Goal: Transaction & Acquisition: Book appointment/travel/reservation

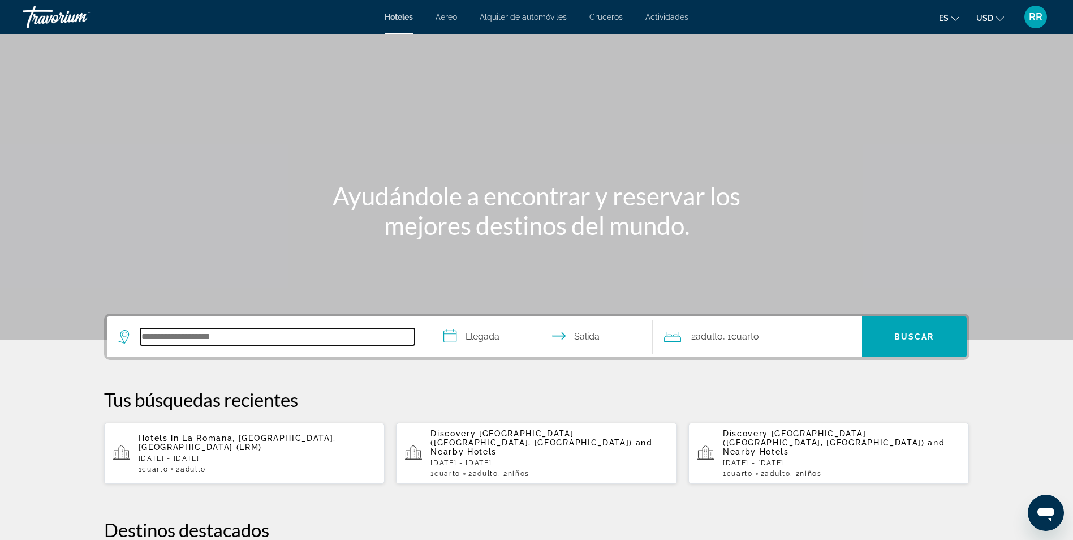
click at [176, 337] on input "Search hotel destination" at bounding box center [277, 336] width 274 height 17
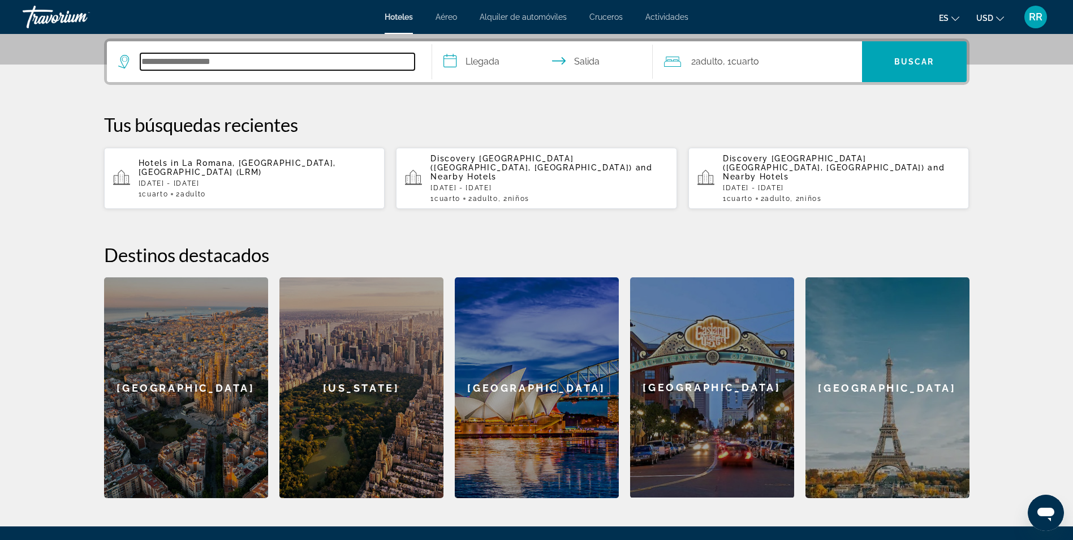
scroll to position [277, 0]
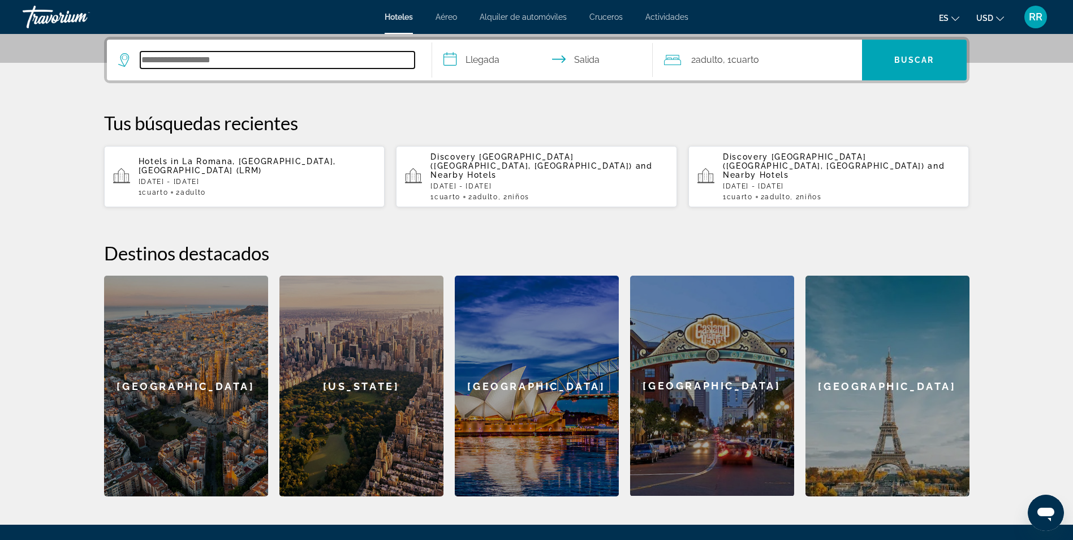
paste input "**********"
type input "**********"
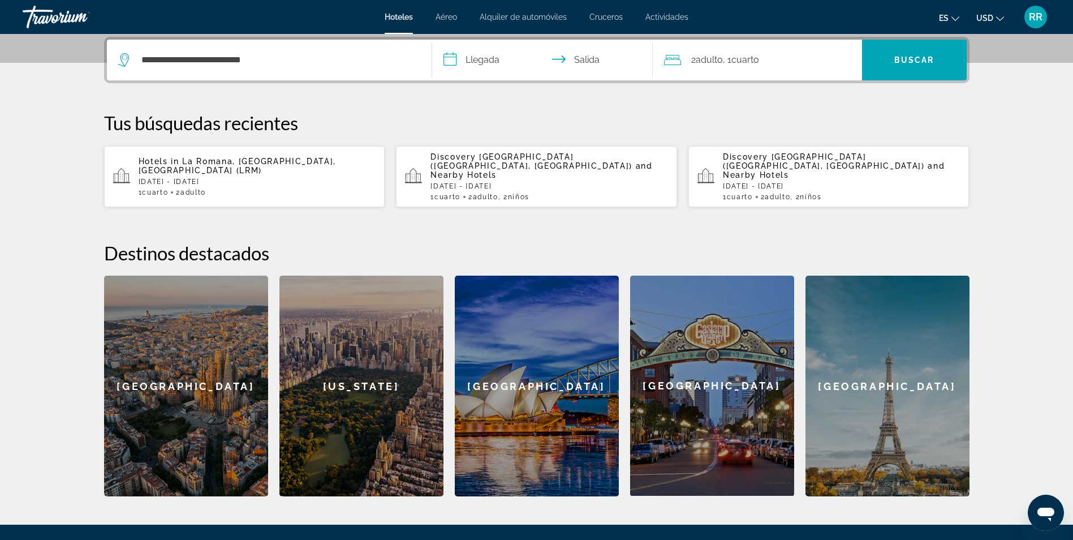
click at [486, 63] on input "**********" at bounding box center [544, 62] width 225 height 44
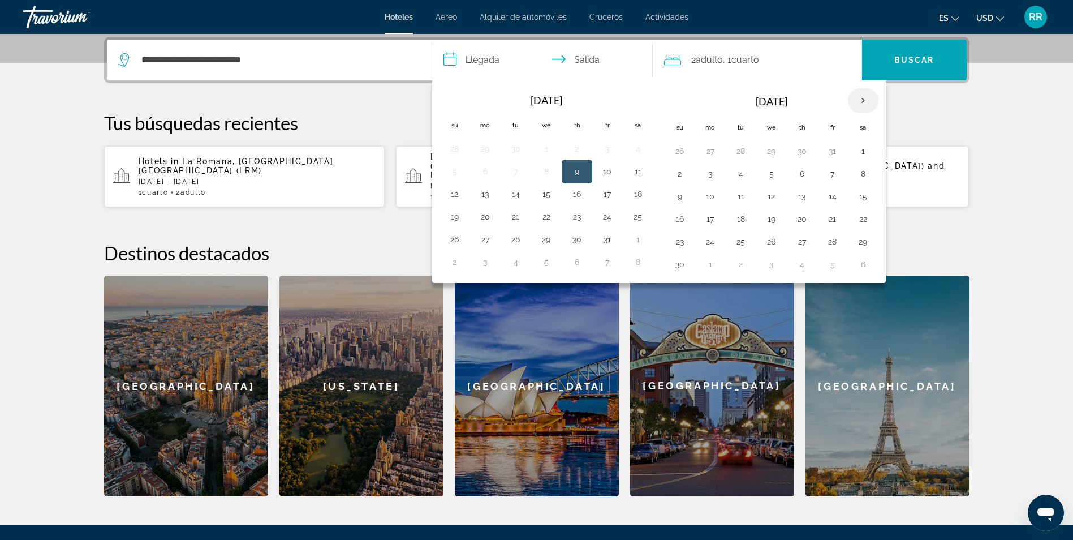
click at [860, 99] on th "Next month" at bounding box center [863, 100] width 31 height 25
click at [865, 243] on button "28" at bounding box center [863, 242] width 18 height 16
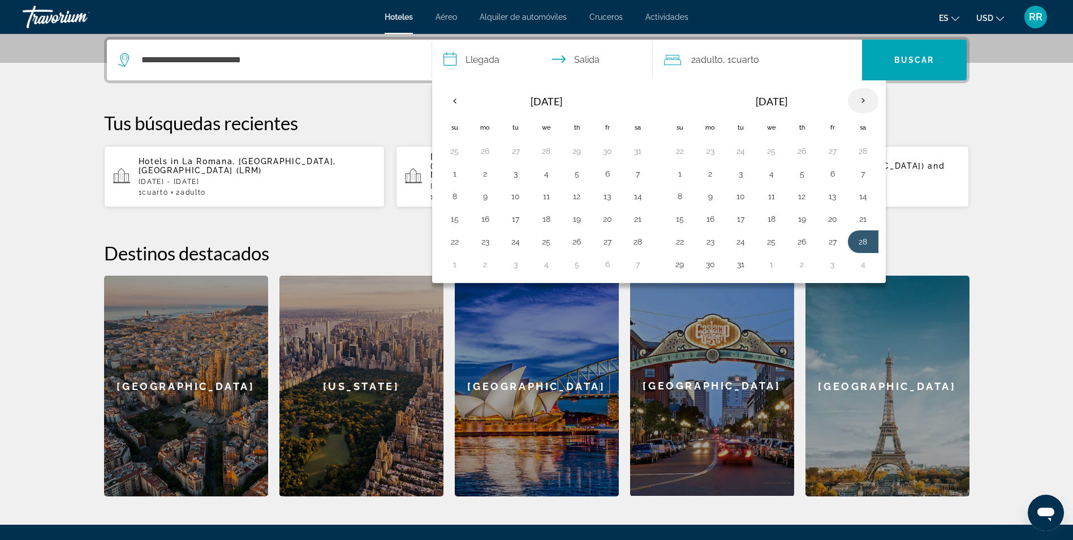
click at [863, 102] on th "Next month" at bounding box center [863, 100] width 31 height 25
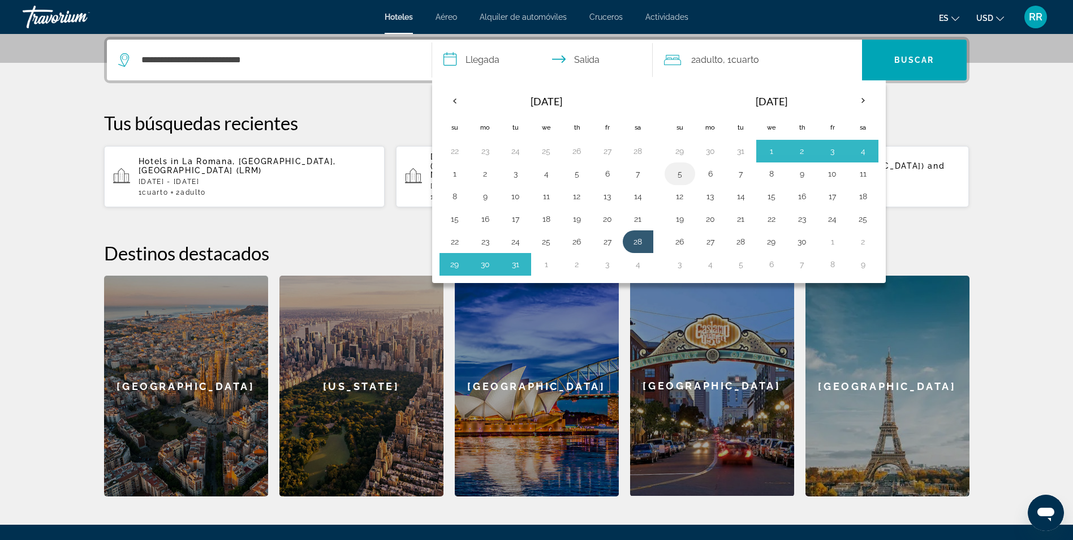
click at [679, 170] on button "5" at bounding box center [680, 174] width 18 height 16
type input "**********"
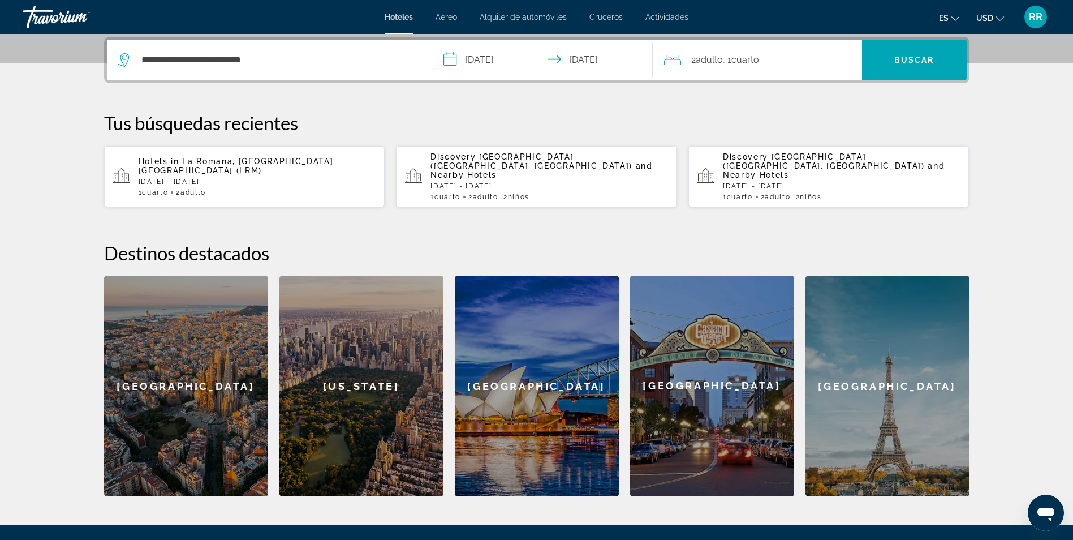
click at [755, 56] on span "Cuarto" at bounding box center [745, 59] width 28 height 11
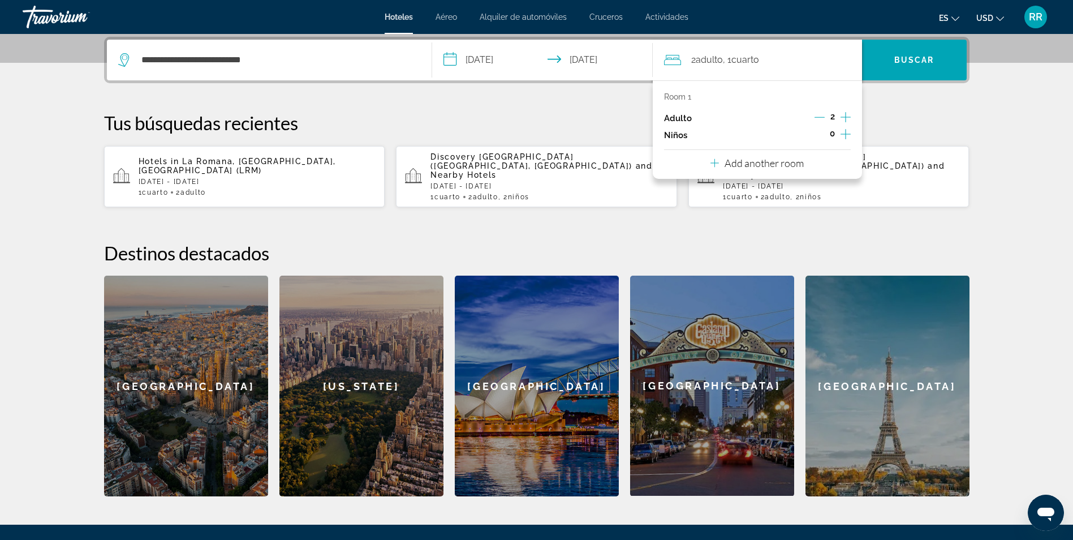
click at [847, 114] on icon "Increment adults" at bounding box center [846, 117] width 10 height 14
click at [845, 132] on icon "Increment children" at bounding box center [846, 134] width 10 height 10
click at [688, 96] on p "Room 1" at bounding box center [677, 96] width 27 height 9
click at [744, 165] on icon "Travelers: 3 adults, 2 children" at bounding box center [741, 165] width 14 height 14
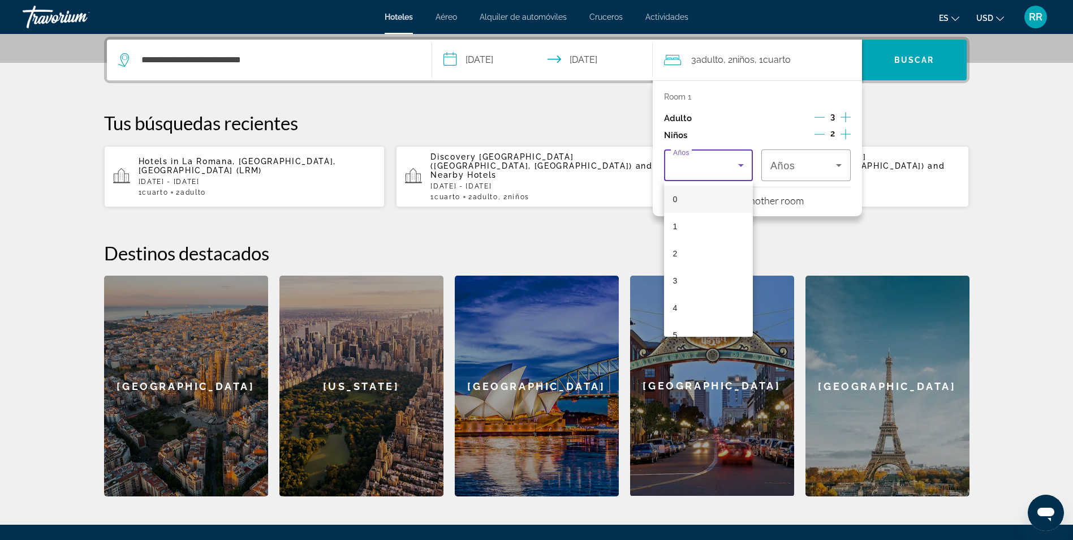
click at [822, 117] on div at bounding box center [536, 270] width 1073 height 540
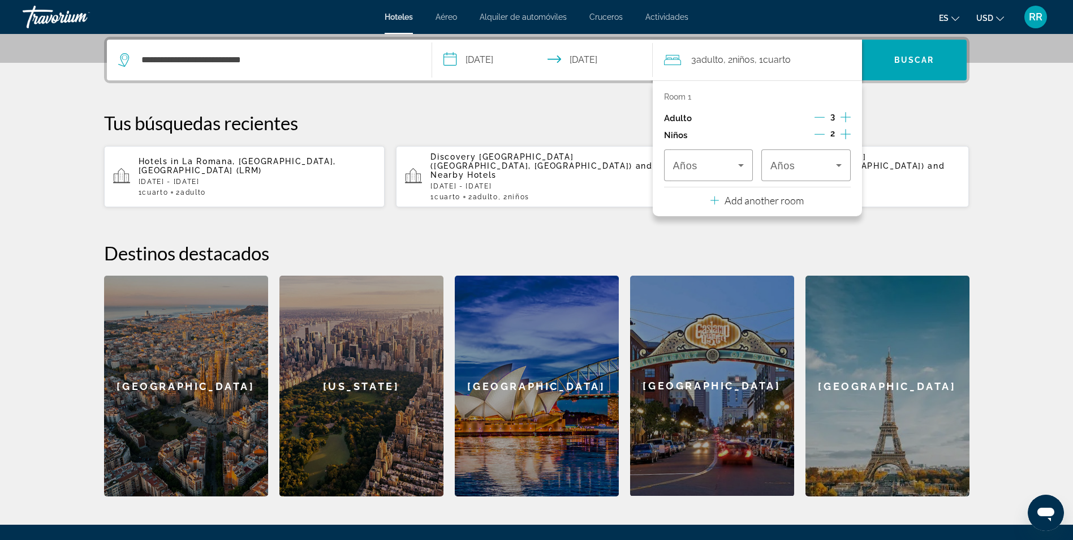
click at [821, 117] on icon "Decrement adults" at bounding box center [820, 117] width 10 height 1
click at [742, 161] on icon "Travelers: 2 adults, 2 children" at bounding box center [741, 165] width 14 height 14
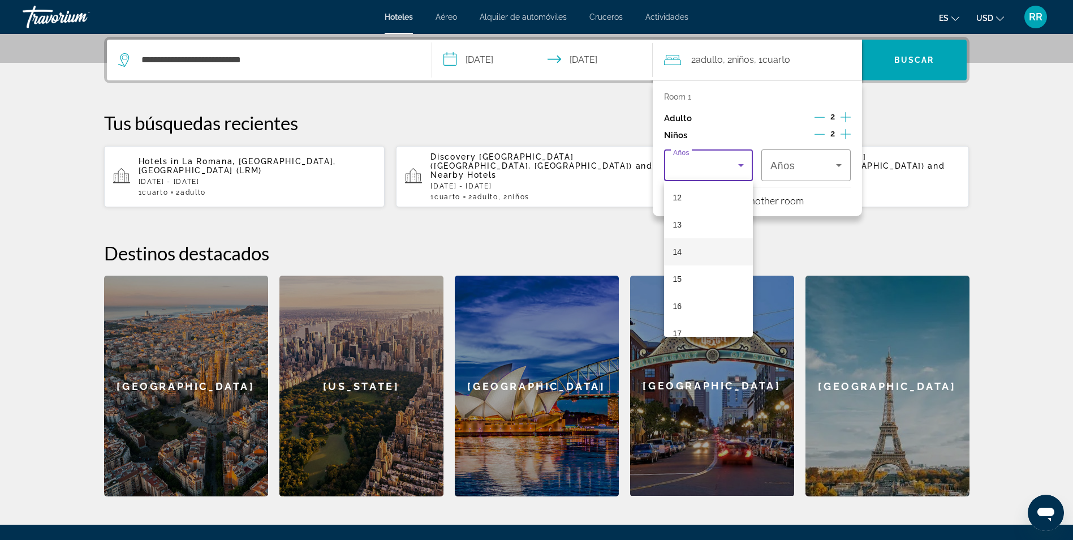
scroll to position [339, 0]
click at [703, 212] on mat-option "13" at bounding box center [708, 212] width 89 height 27
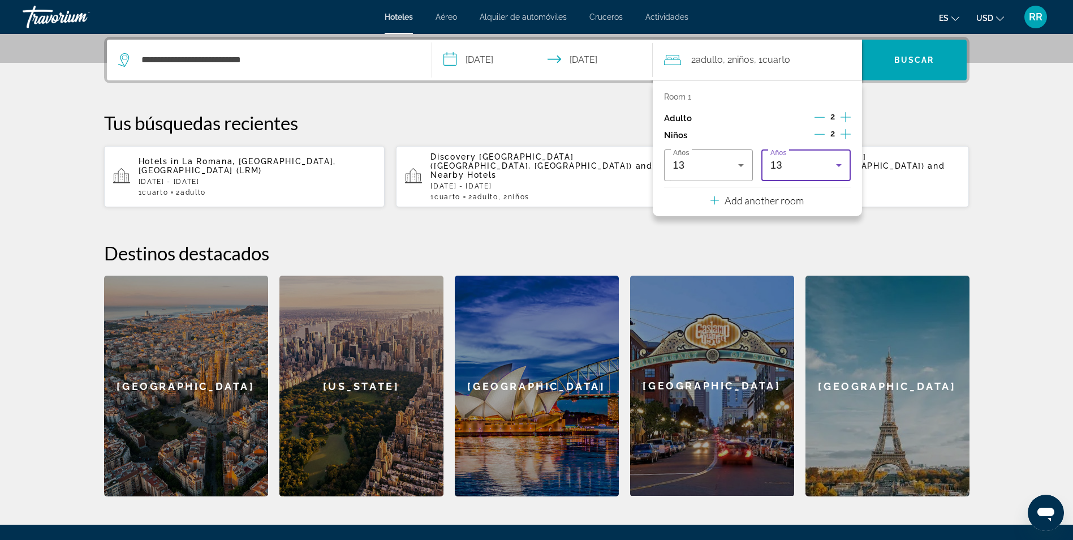
click at [841, 162] on icon "Travelers: 2 adults, 2 children" at bounding box center [839, 165] width 14 height 14
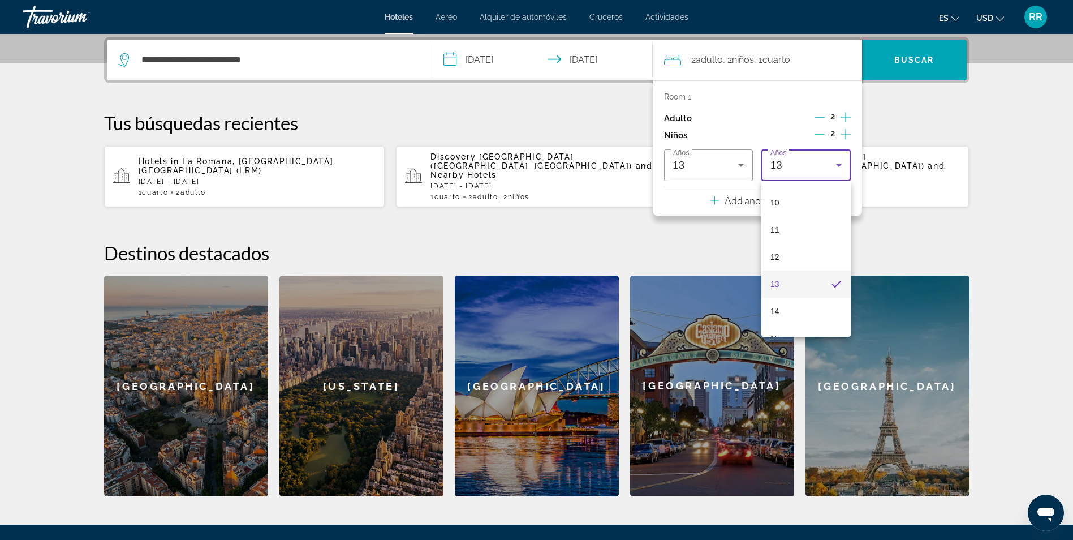
scroll to position [286, 0]
click at [790, 322] on mat-option "15" at bounding box center [805, 320] width 89 height 27
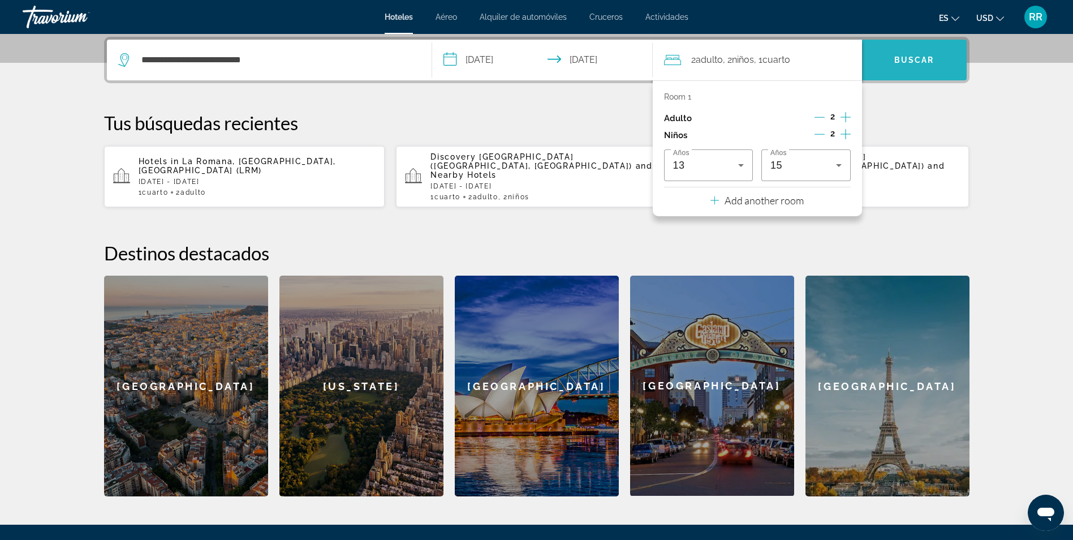
click at [913, 54] on span "Search" at bounding box center [914, 59] width 105 height 27
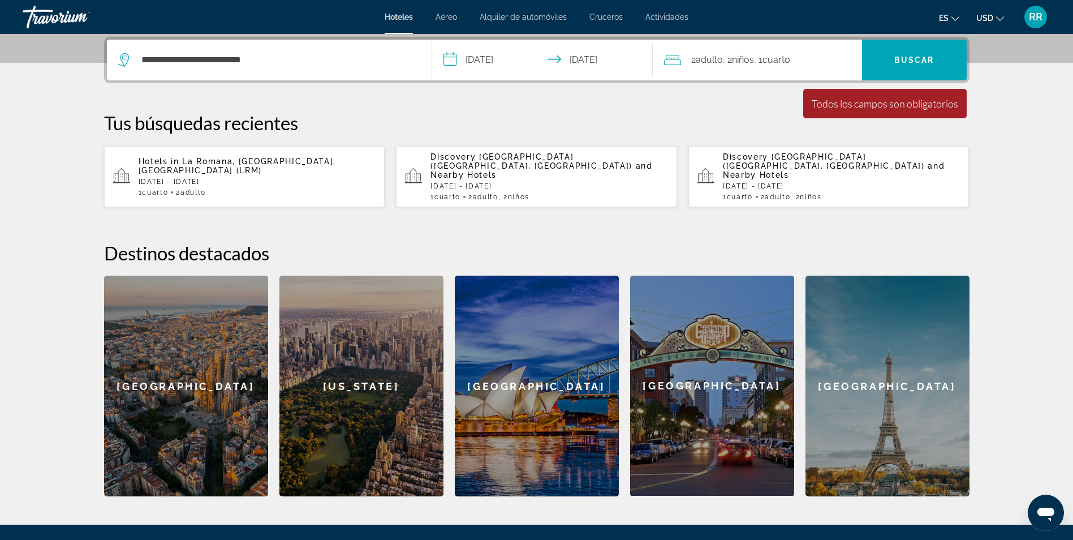
click at [868, 100] on div "Todos los campos son obligatorios" at bounding box center [885, 103] width 146 height 12
click at [802, 57] on div "2 Adulto Adulto , 2 Niño Niños , 1 Cuarto habitaciones" at bounding box center [763, 60] width 198 height 16
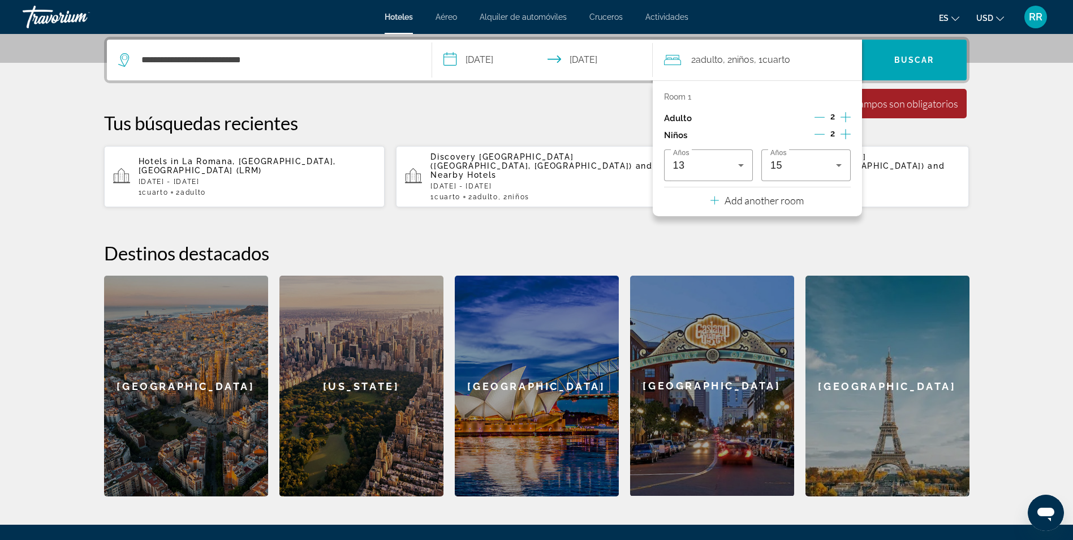
click at [769, 198] on p "Add another room" at bounding box center [764, 200] width 79 height 12
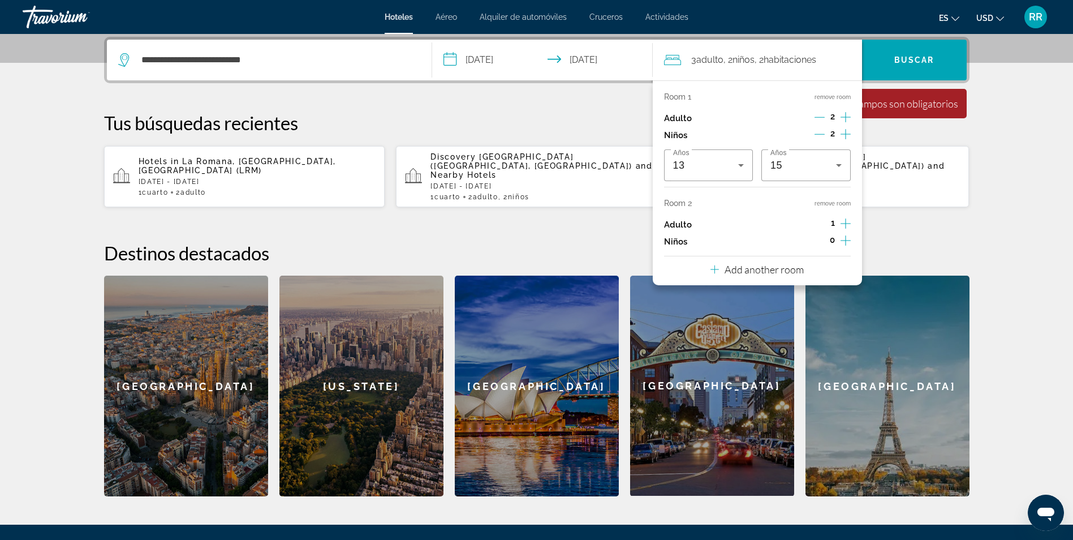
click at [820, 134] on icon "Decrement children" at bounding box center [820, 134] width 10 height 1
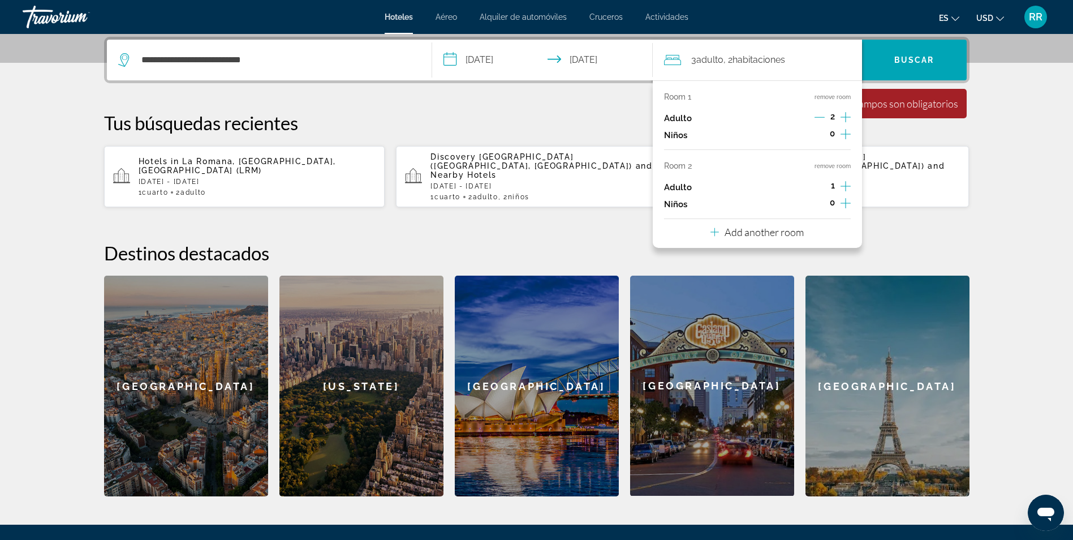
click at [846, 200] on icon "Increment children" at bounding box center [846, 203] width 10 height 14
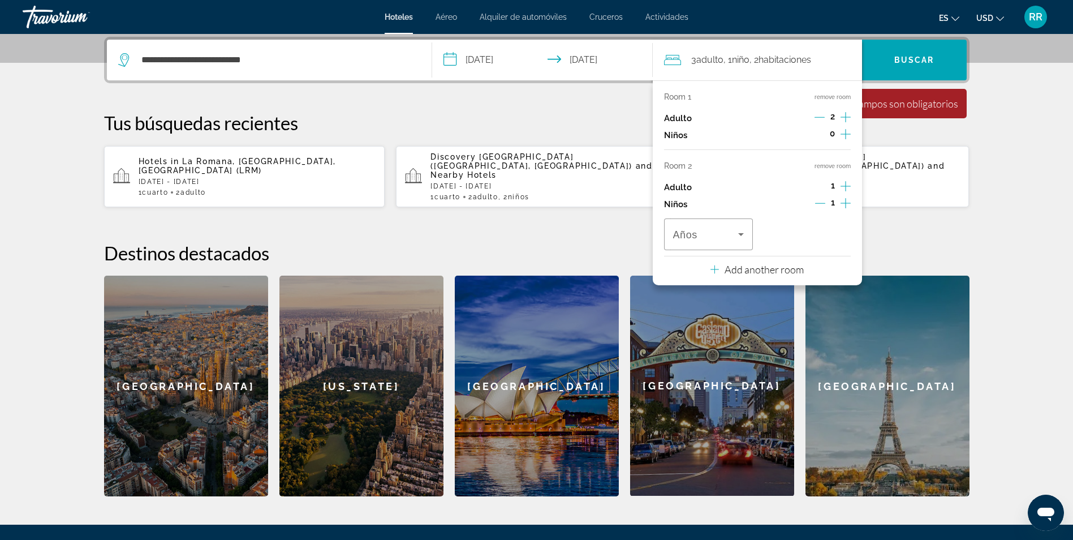
click at [844, 184] on icon "Increment adults" at bounding box center [846, 186] width 10 height 14
click at [816, 183] on icon "Decrement adults" at bounding box center [820, 186] width 10 height 10
click at [843, 204] on icon "Increment children" at bounding box center [846, 203] width 10 height 14
click at [740, 234] on icon "Travelers: 3 adults, 2 children" at bounding box center [741, 234] width 6 height 3
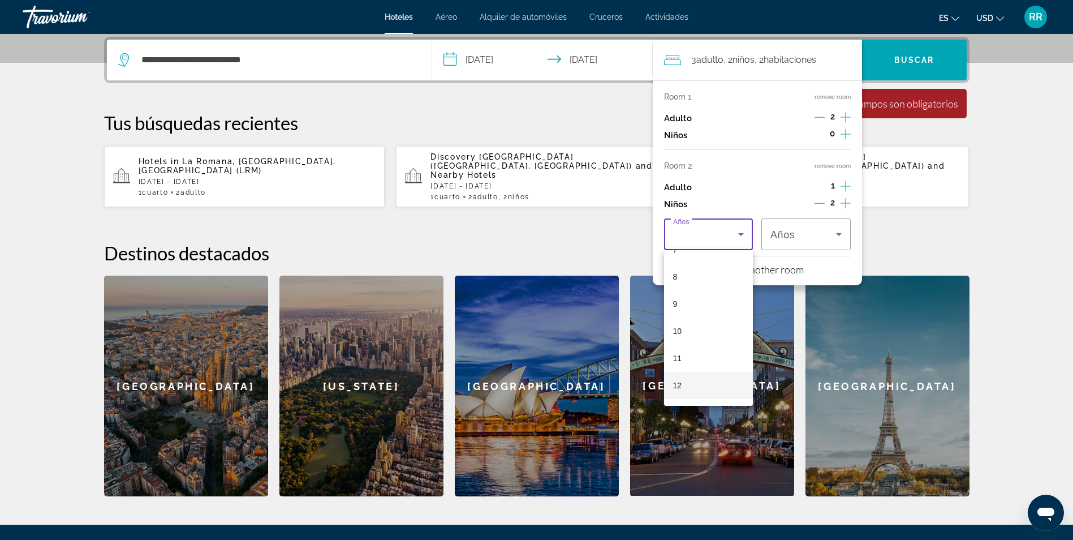
scroll to position [226, 0]
click at [703, 394] on mat-option "13" at bounding box center [708, 394] width 89 height 27
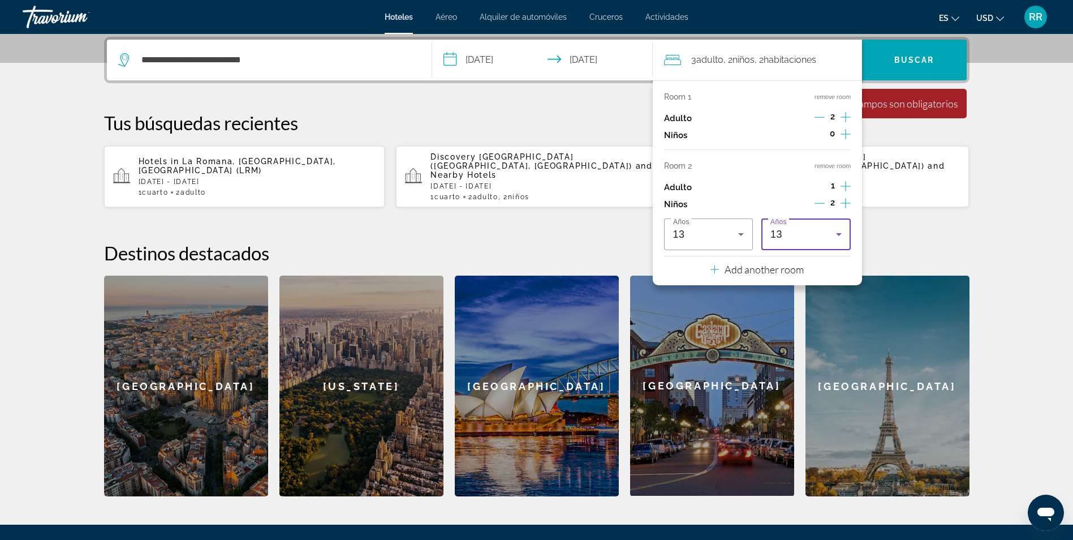
click at [841, 236] on icon "Travelers: 3 adults, 2 children" at bounding box center [839, 234] width 14 height 14
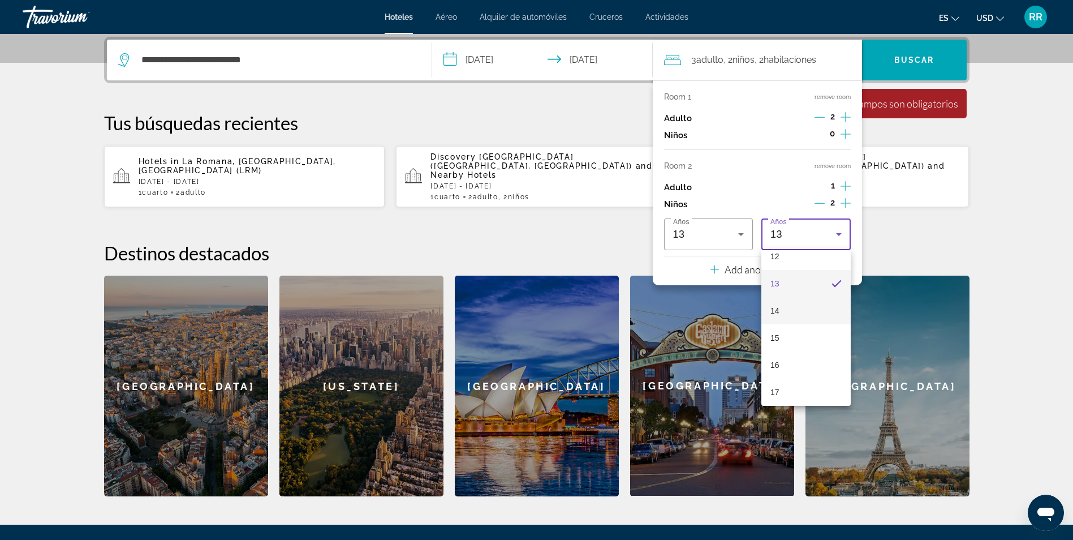
scroll to position [342, 0]
click at [806, 337] on mat-option "15" at bounding box center [805, 333] width 89 height 27
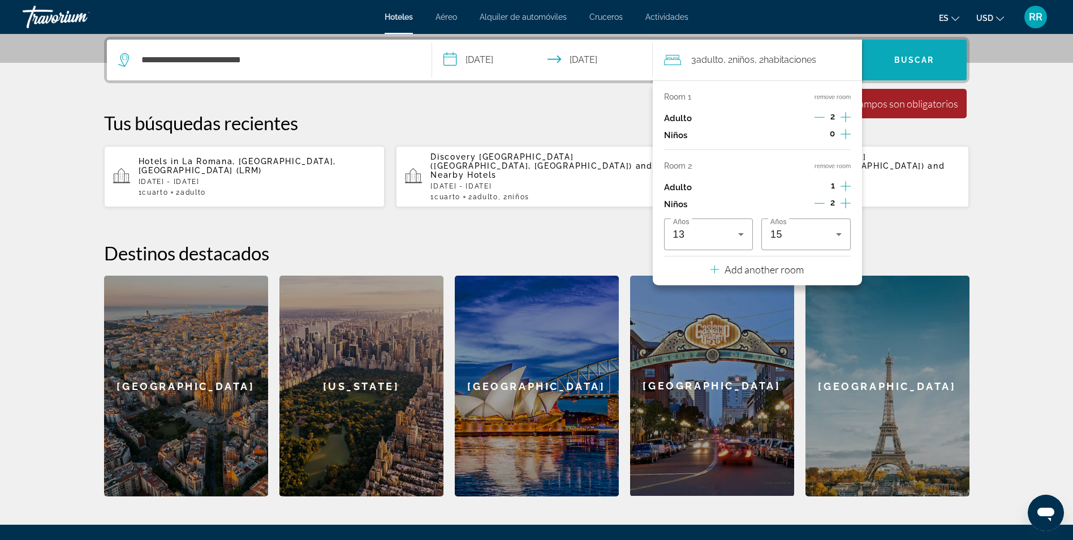
click at [908, 59] on span "Buscar" at bounding box center [914, 59] width 40 height 9
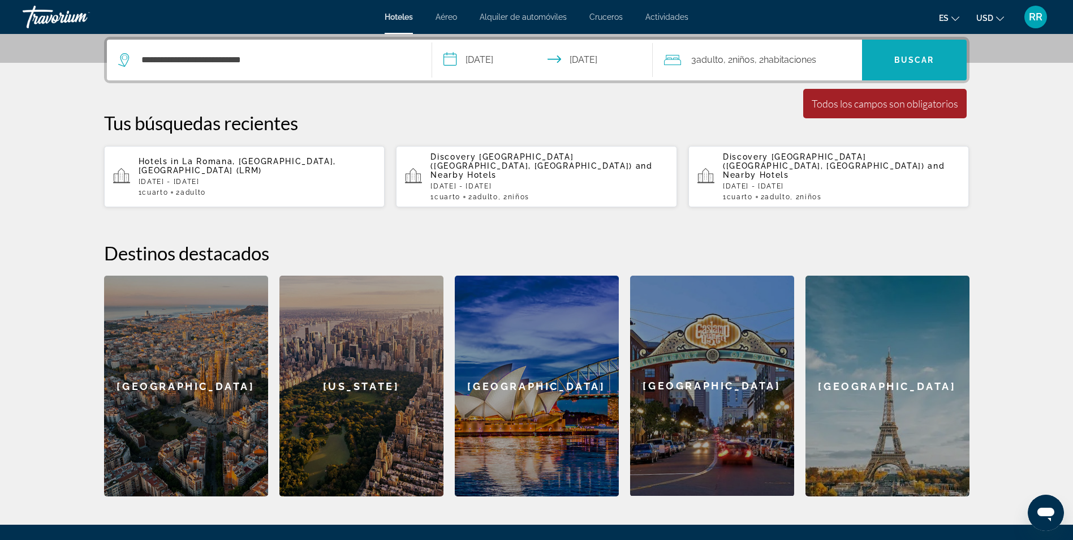
click at [900, 63] on span "Buscar" at bounding box center [914, 59] width 40 height 9
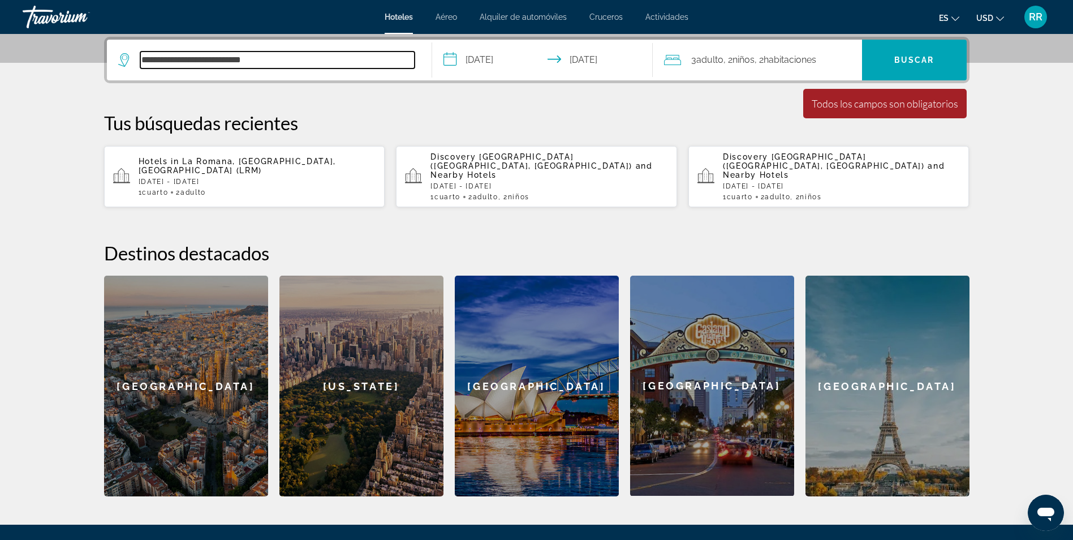
click at [282, 57] on input "**********" at bounding box center [277, 59] width 274 height 17
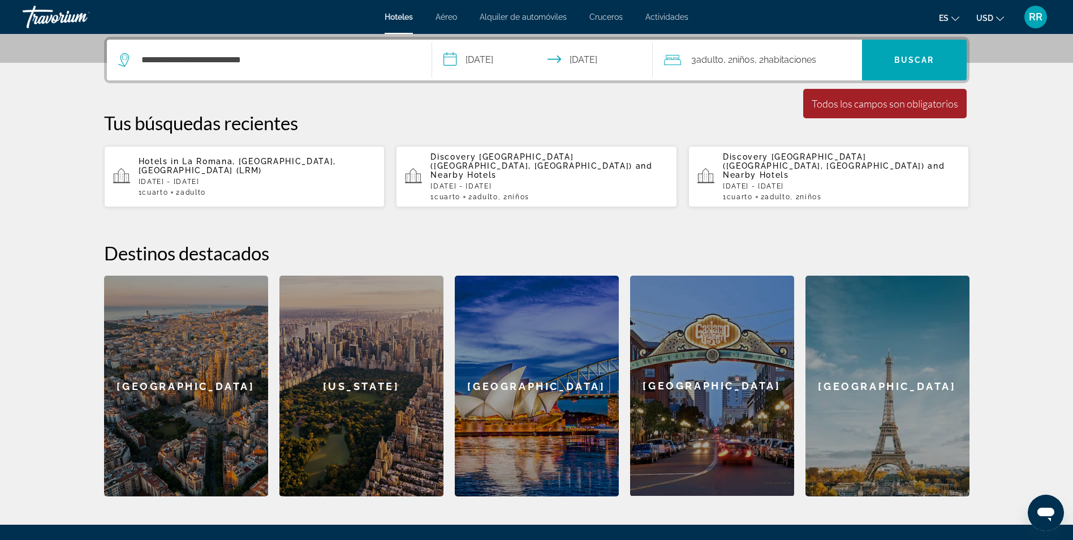
click at [451, 57] on input "**********" at bounding box center [544, 62] width 225 height 44
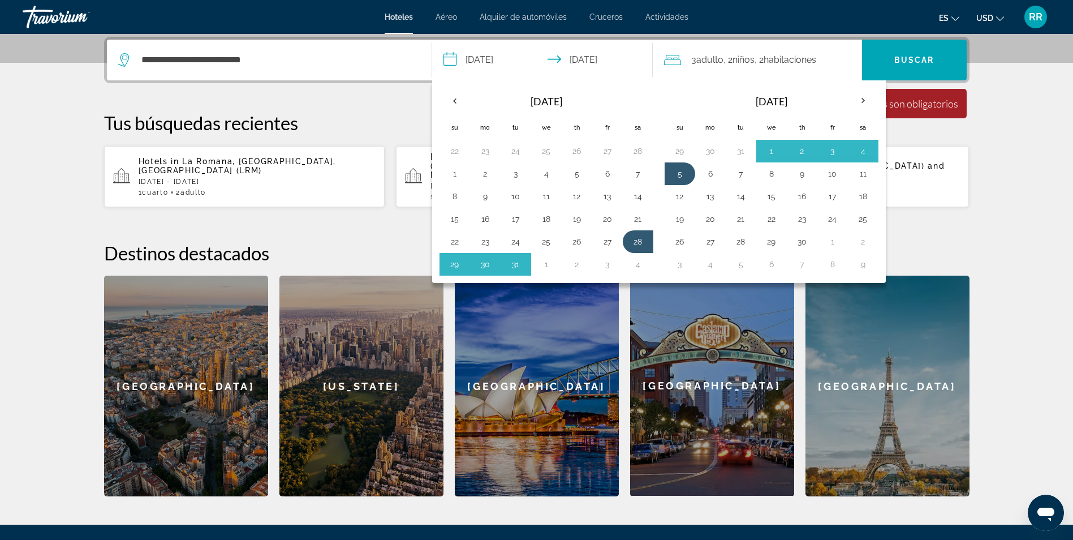
click at [714, 57] on span "Adulto" at bounding box center [709, 59] width 27 height 11
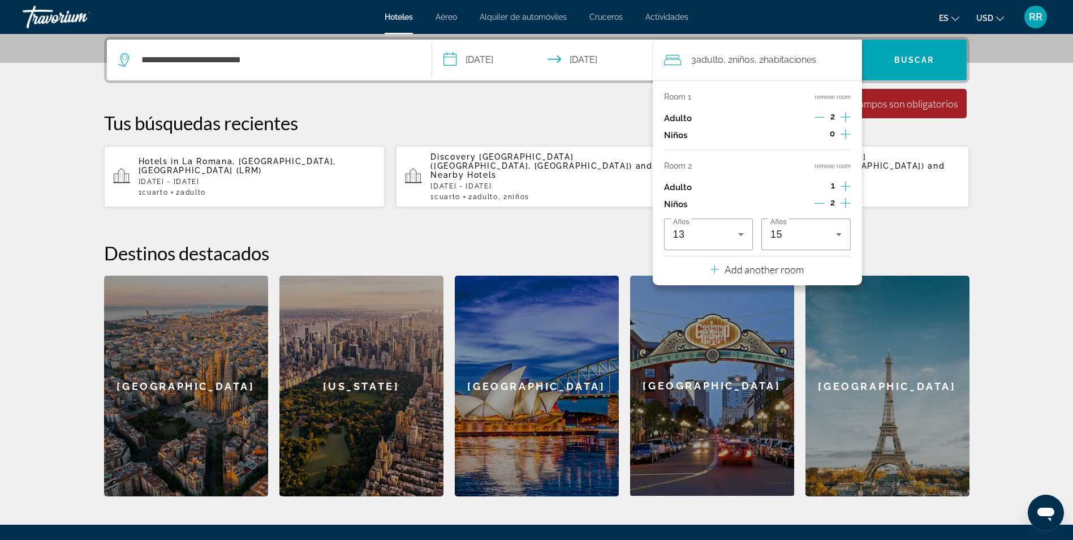
click at [557, 229] on div "**********" at bounding box center [536, 266] width 911 height 459
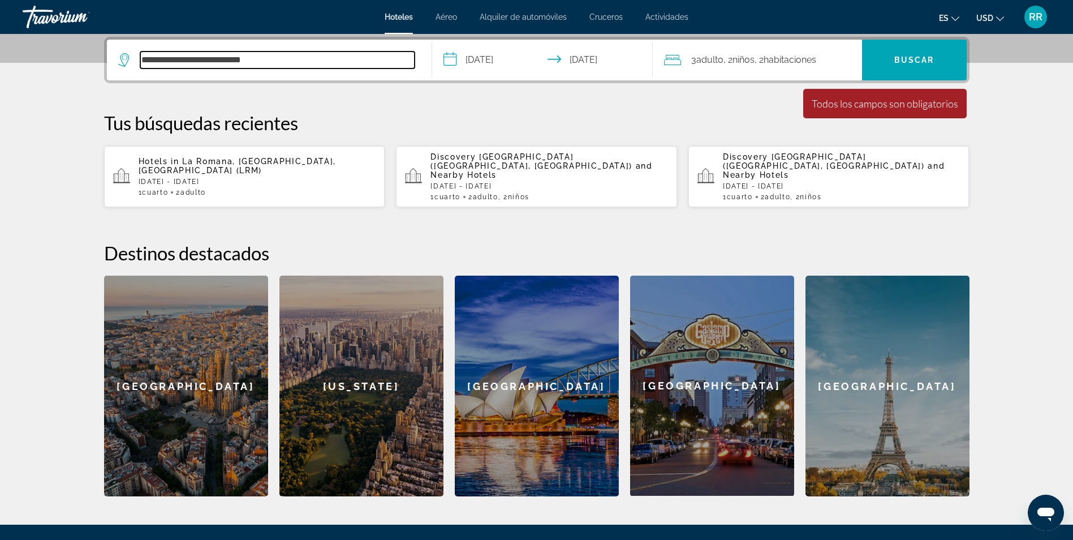
click at [289, 54] on input "**********" at bounding box center [277, 59] width 274 height 17
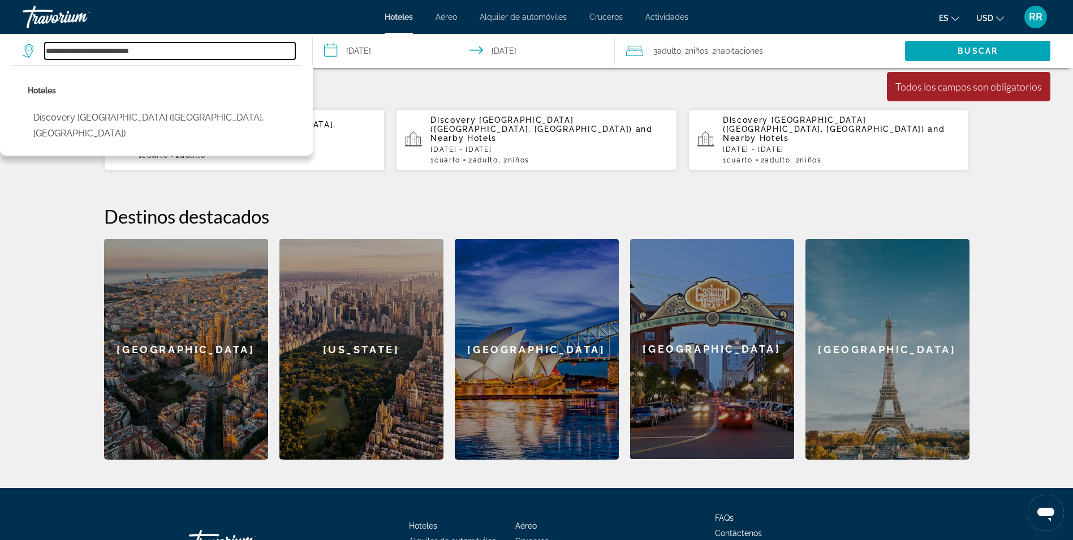
scroll to position [165, 0]
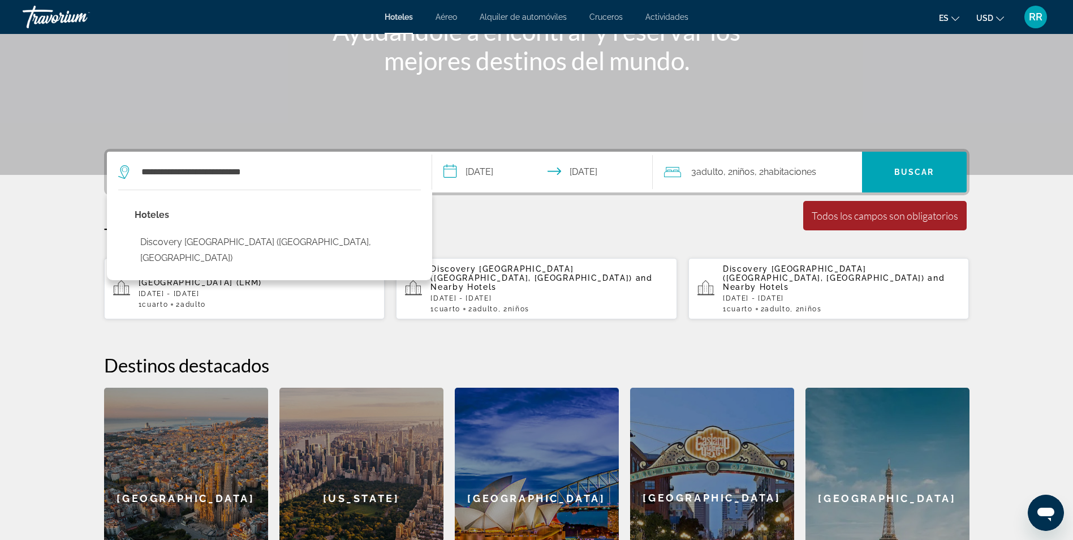
click at [525, 212] on div "**********" at bounding box center [536, 378] width 911 height 459
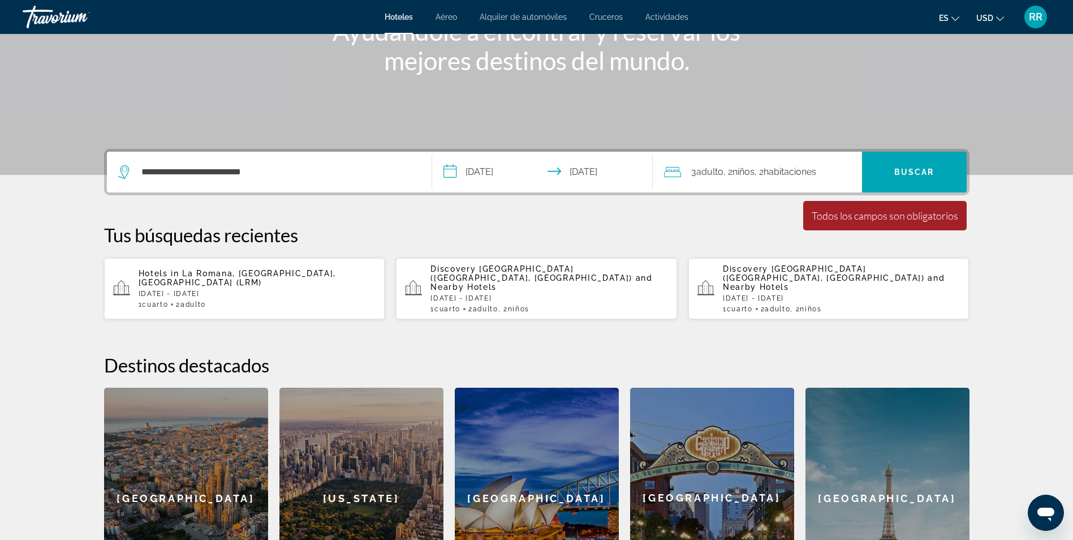
click at [509, 284] on div "Discovery [GEOGRAPHIC_DATA] ([GEOGRAPHIC_DATA], [GEOGRAPHIC_DATA]) and Nearby H…" at bounding box center [549, 288] width 238 height 49
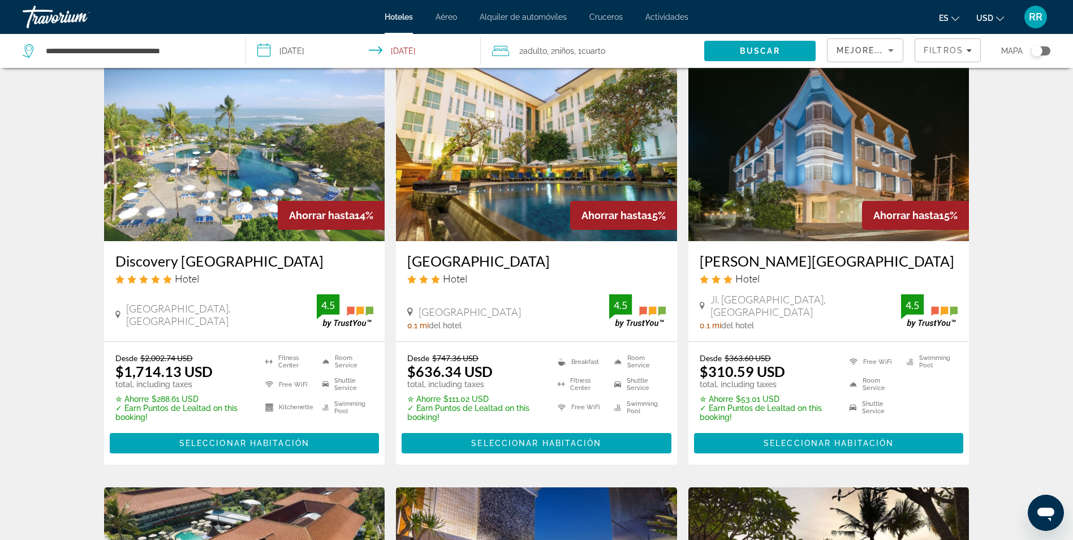
scroll to position [113, 0]
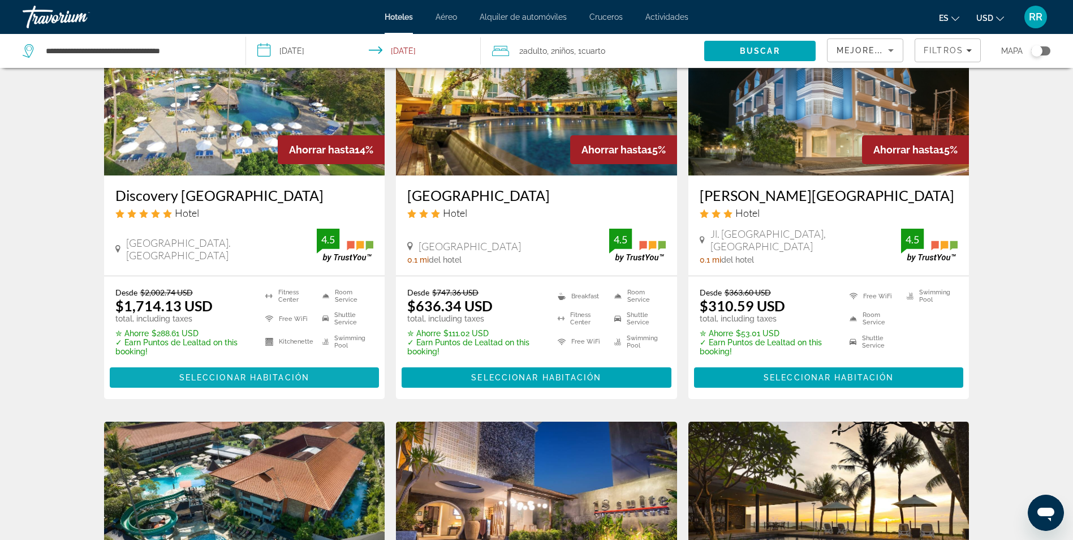
click at [245, 373] on span "Seleccionar habitación" at bounding box center [244, 377] width 130 height 9
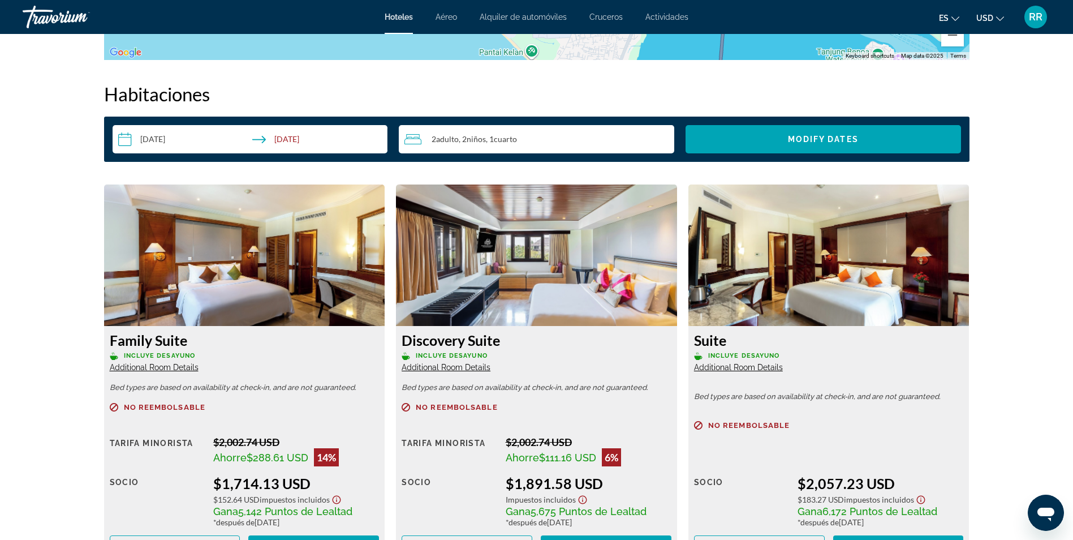
scroll to position [1414, 0]
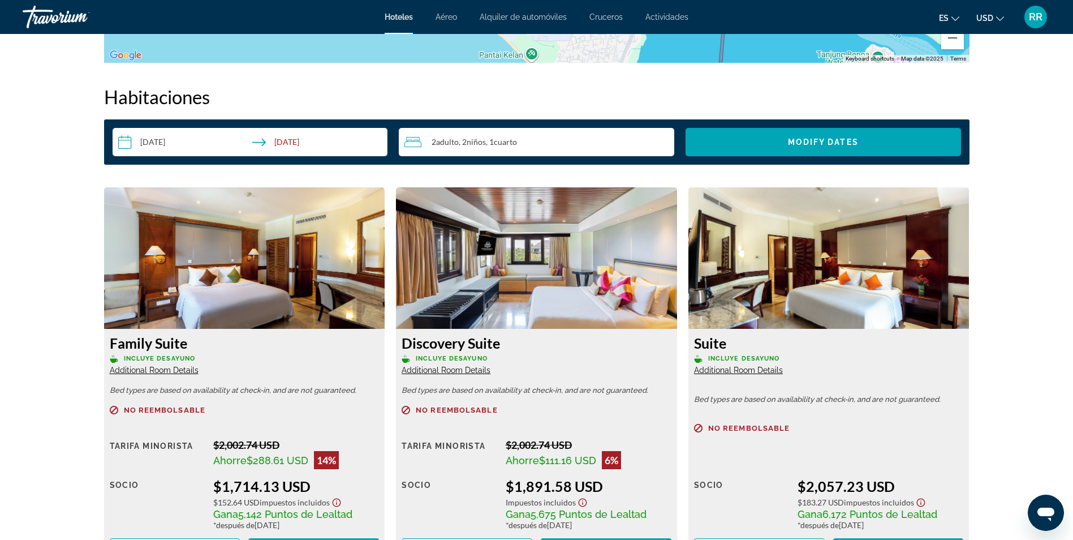
click at [291, 141] on input "**********" at bounding box center [253, 144] width 280 height 32
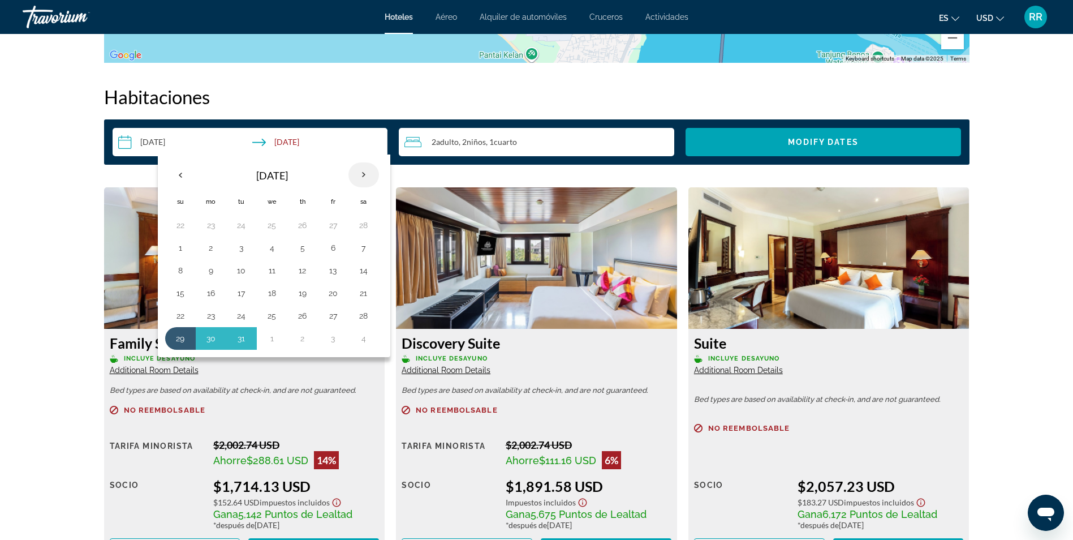
click at [363, 174] on th "Next month" at bounding box center [363, 174] width 31 height 25
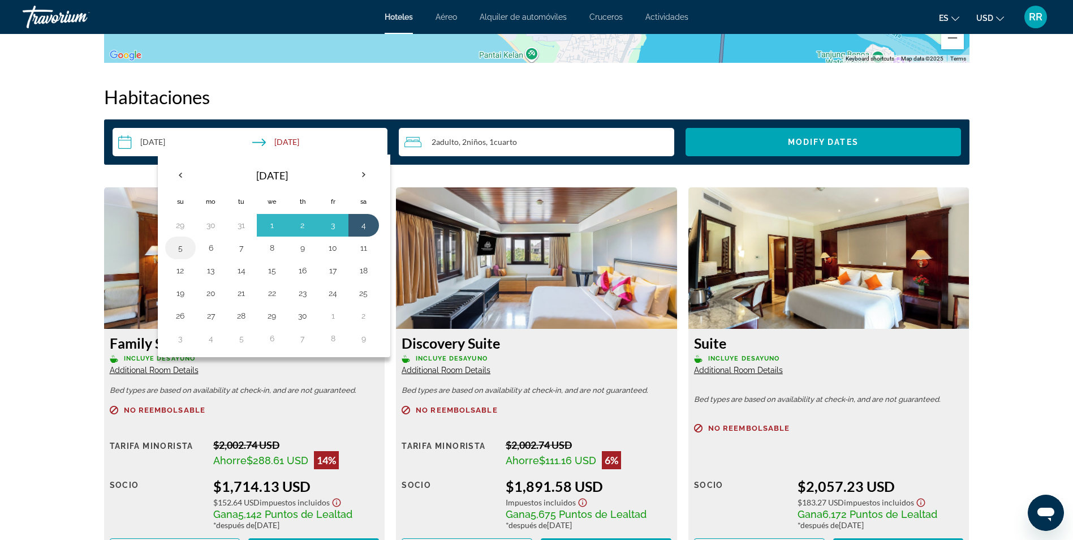
click at [178, 252] on button "5" at bounding box center [180, 248] width 18 height 16
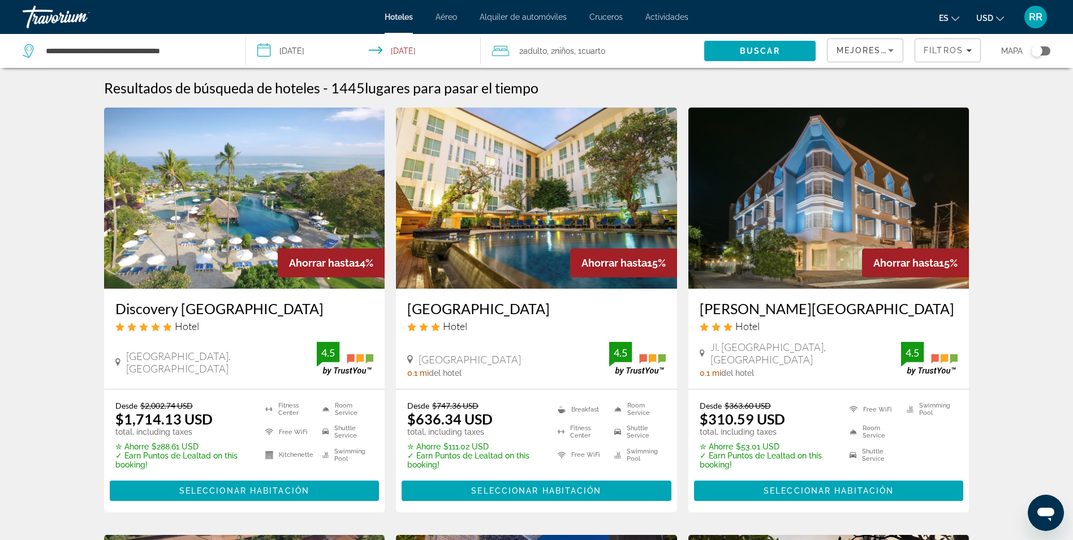
click at [394, 57] on input "**********" at bounding box center [365, 52] width 239 height 37
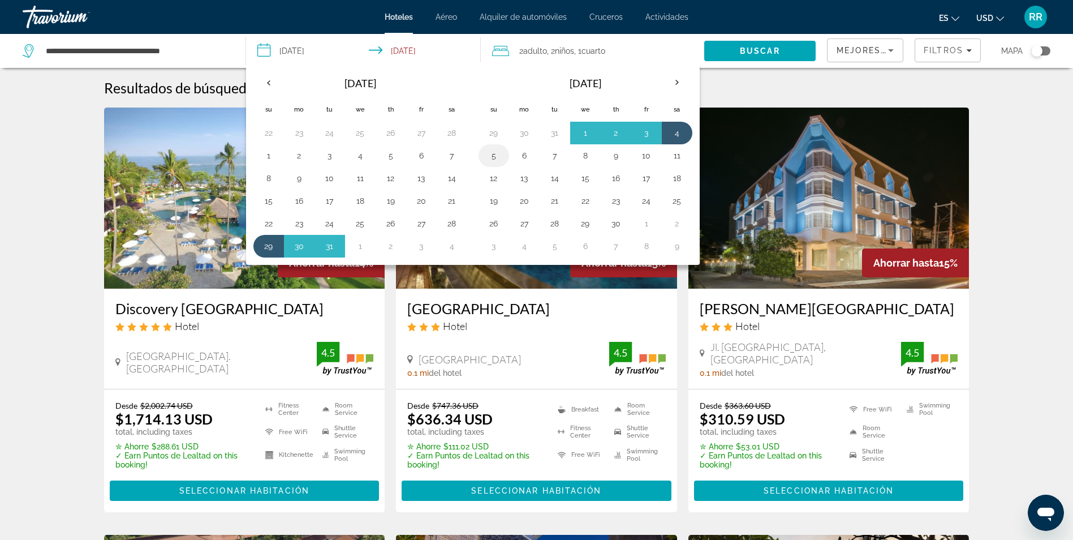
click at [501, 160] on button "5" at bounding box center [494, 156] width 18 height 16
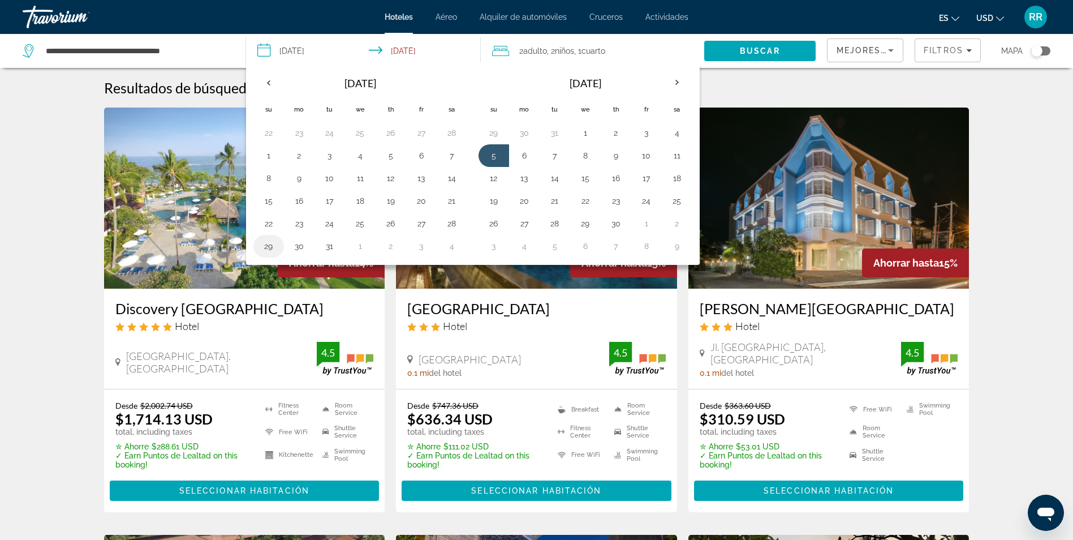
click at [267, 248] on button "29" at bounding box center [269, 246] width 18 height 16
type input "**********"
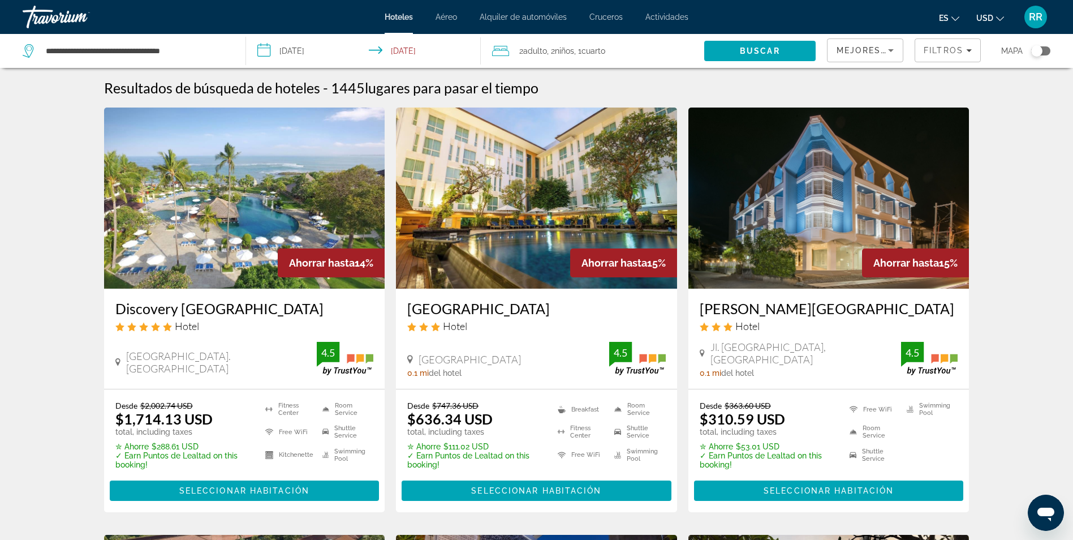
click at [589, 51] on span "Cuarto" at bounding box center [593, 50] width 24 height 9
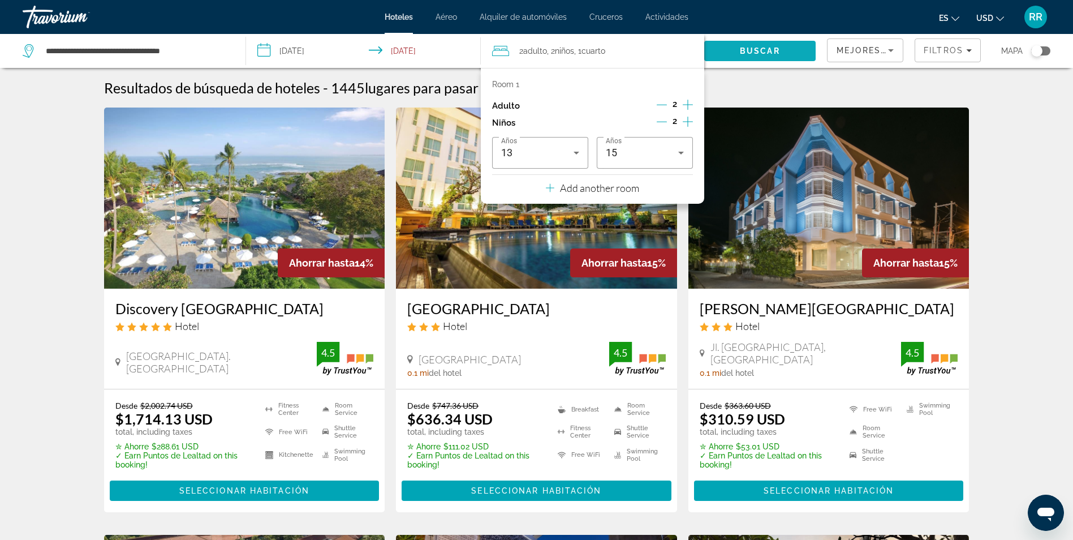
click at [750, 45] on span "Search" at bounding box center [759, 50] width 111 height 27
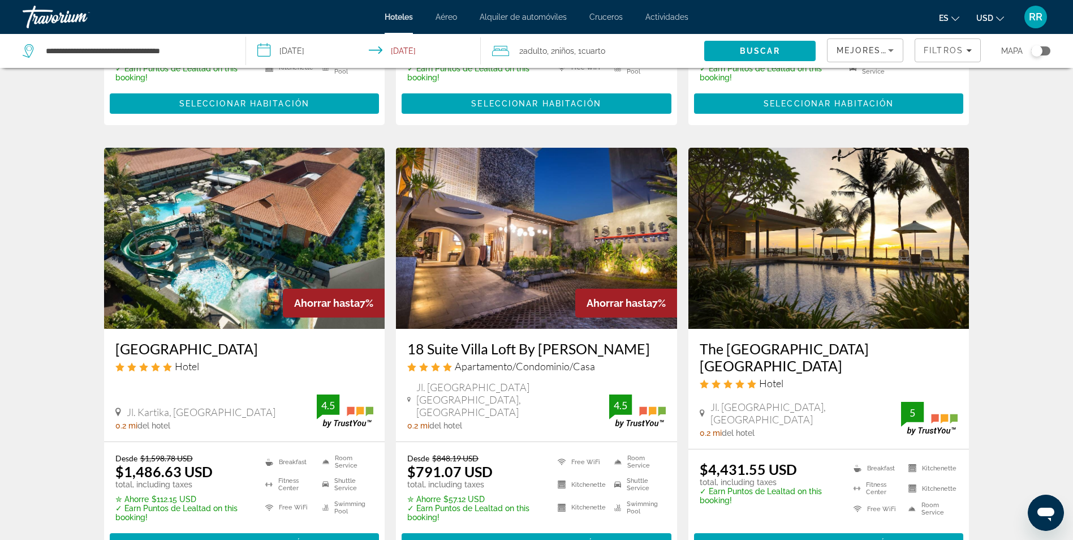
scroll to position [226, 0]
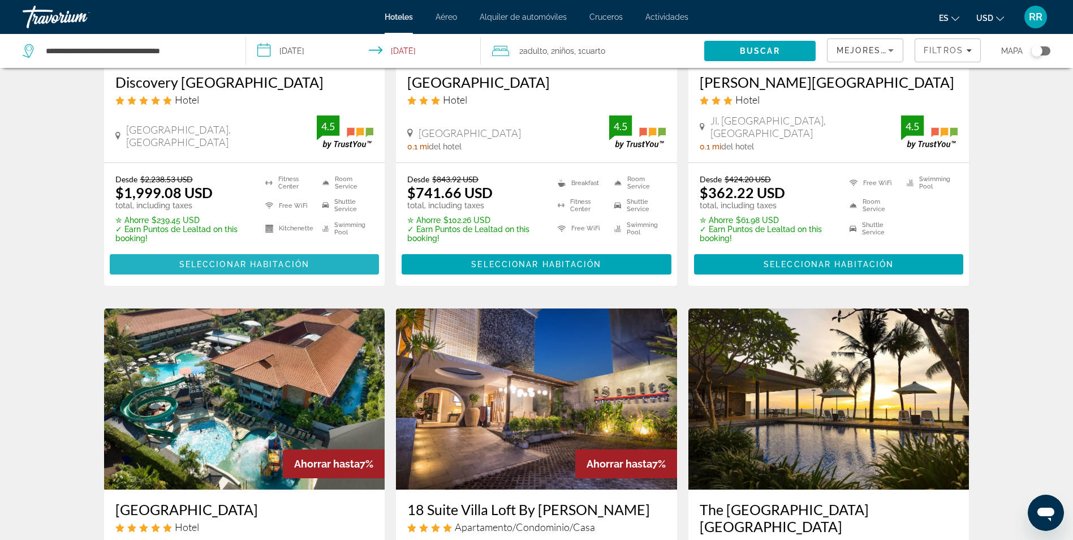
click at [208, 257] on span "Main content" at bounding box center [245, 264] width 270 height 27
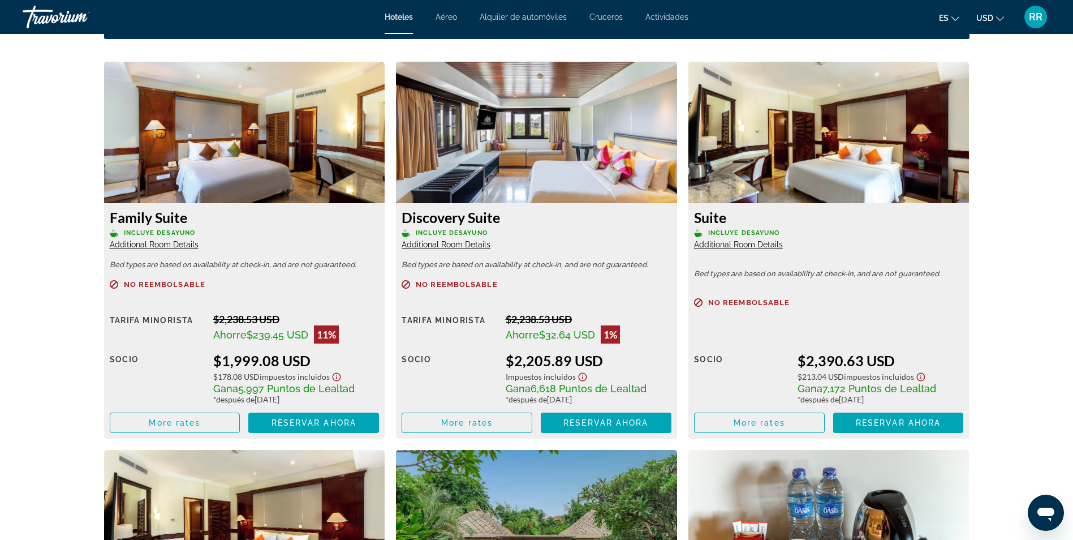
scroll to position [1527, 0]
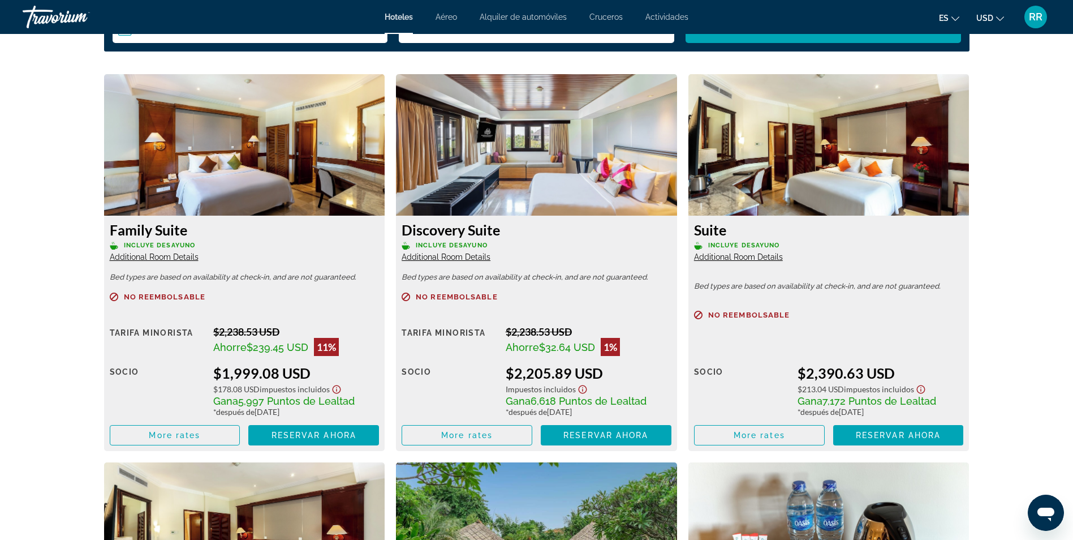
click at [308, 168] on img "Main content" at bounding box center [244, 144] width 281 height 141
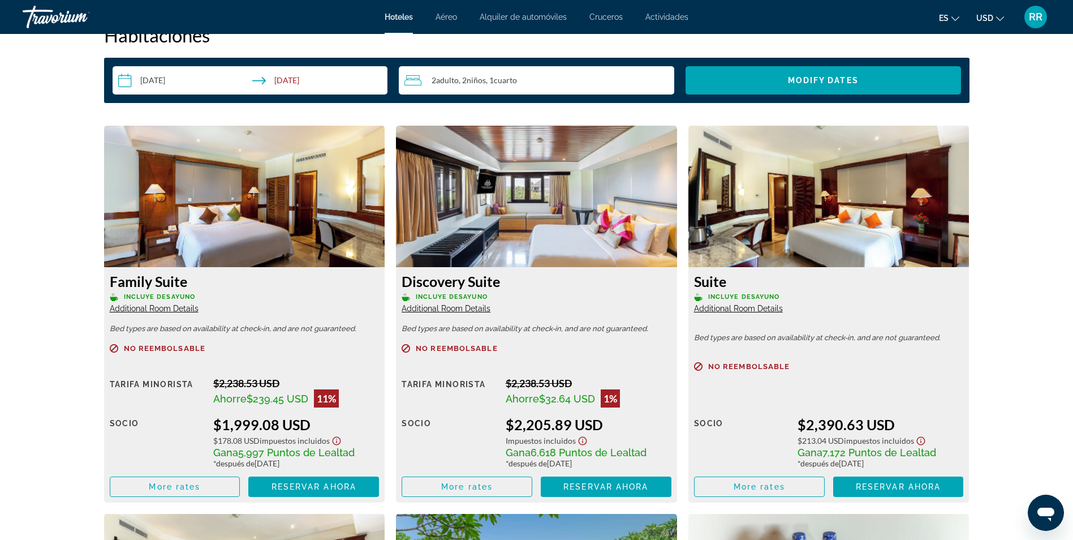
scroll to position [1471, 0]
